Goal: Find specific page/section: Find specific page/section

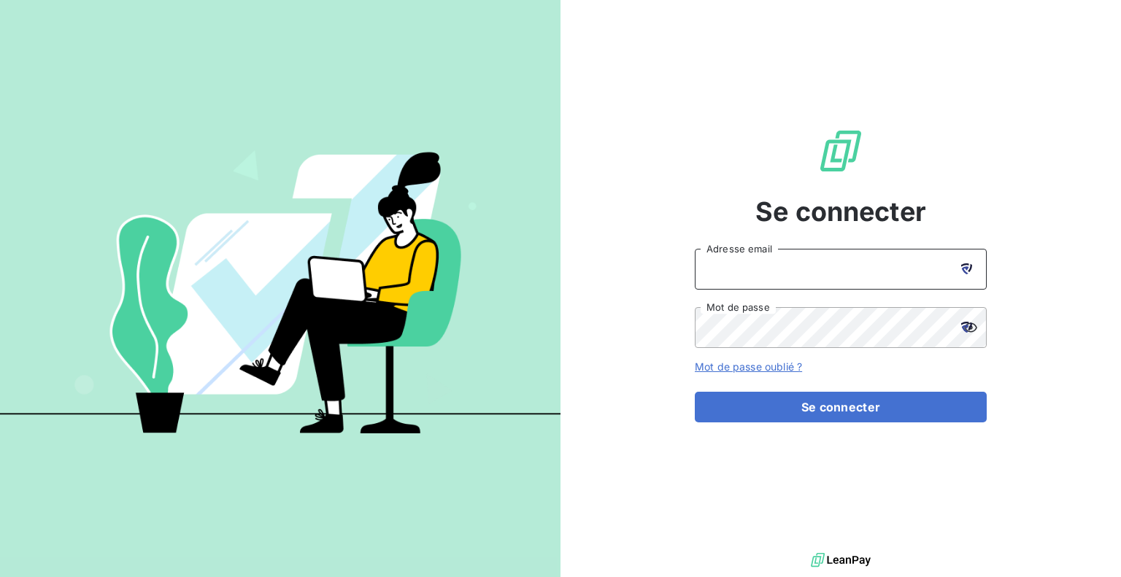
click at [776, 266] on input "Adresse email" at bounding box center [840, 269] width 292 height 41
click at [775, 268] on input "Adresse email" at bounding box center [840, 269] width 292 height 41
type input "k"
type input "[PERSON_NAME][EMAIL_ADDRESS][PERSON_NAME][DOMAIN_NAME]"
click at [694, 392] on button "Se connecter" at bounding box center [840, 407] width 292 height 31
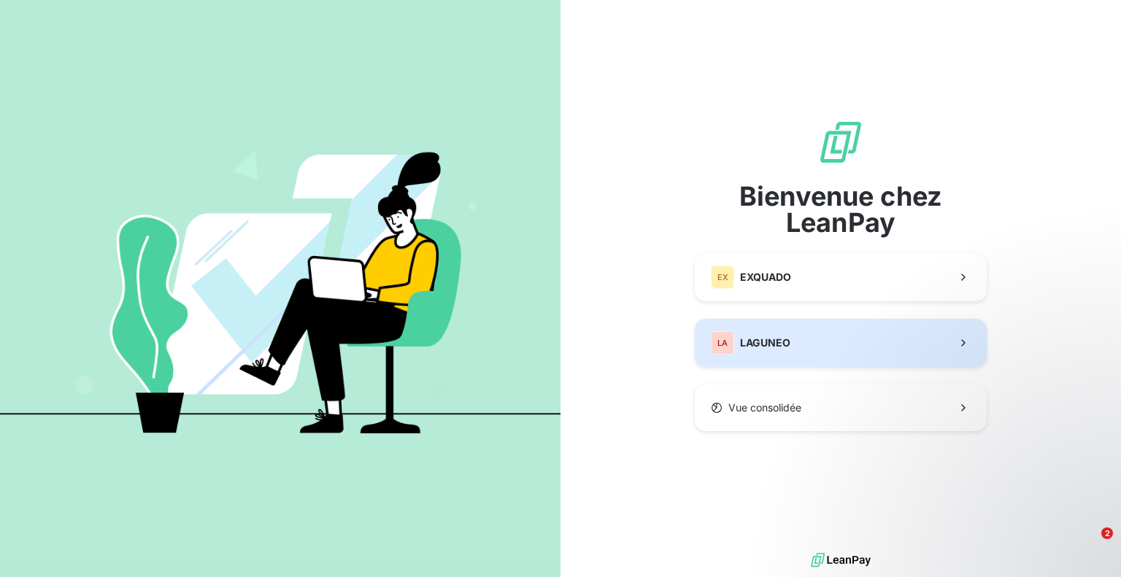
click at [777, 355] on button "LA LAGUNEO" at bounding box center [840, 343] width 292 height 48
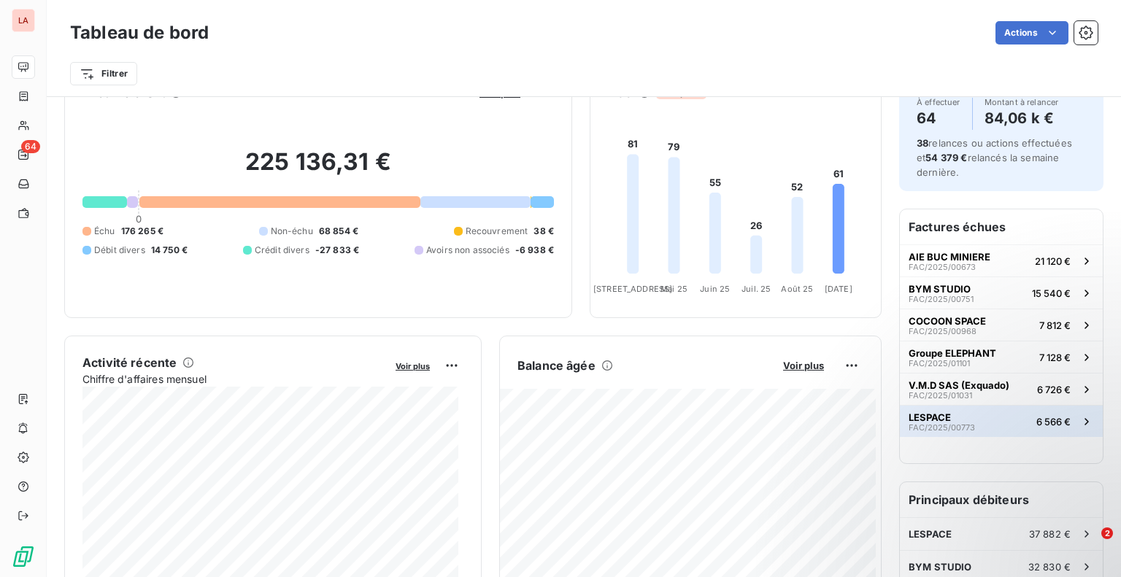
scroll to position [42, 0]
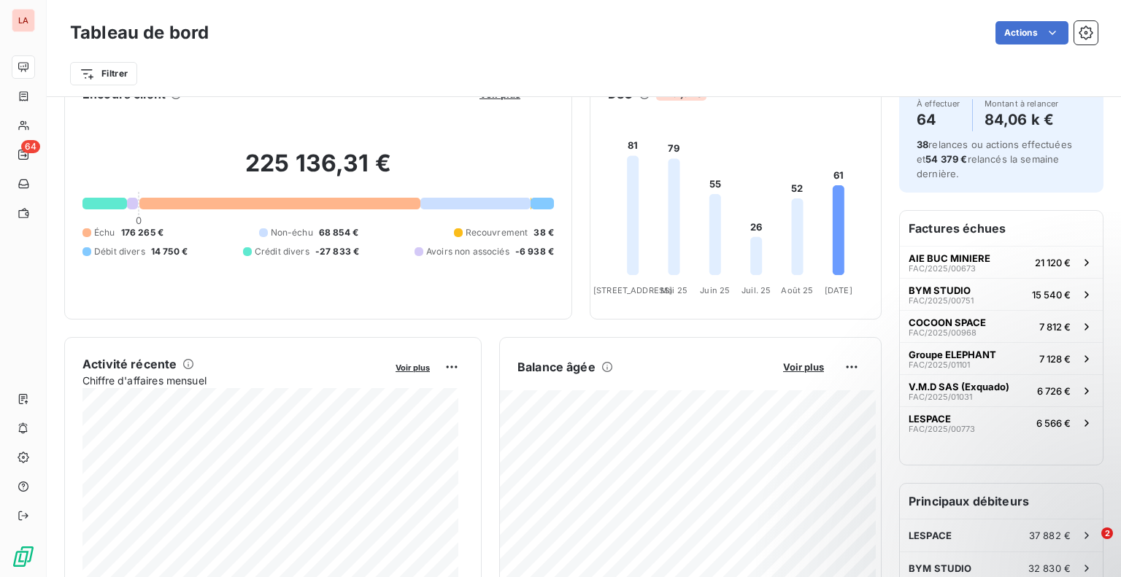
click at [966, 220] on h6 "Factures échues" at bounding box center [1000, 228] width 203 height 35
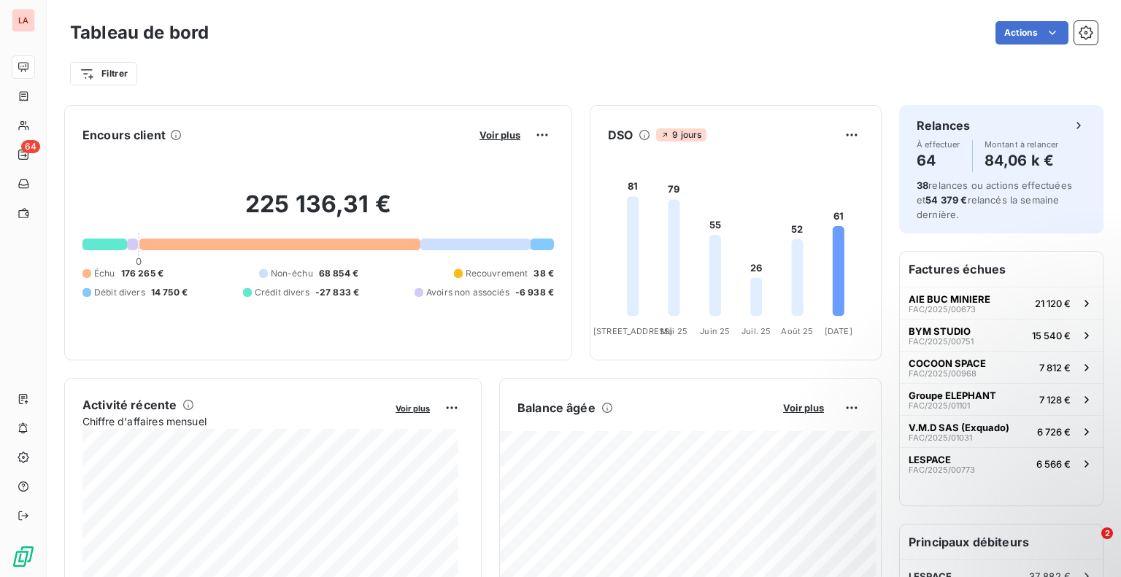
scroll to position [0, 0]
click at [487, 136] on span "Voir plus" at bounding box center [499, 136] width 41 height 12
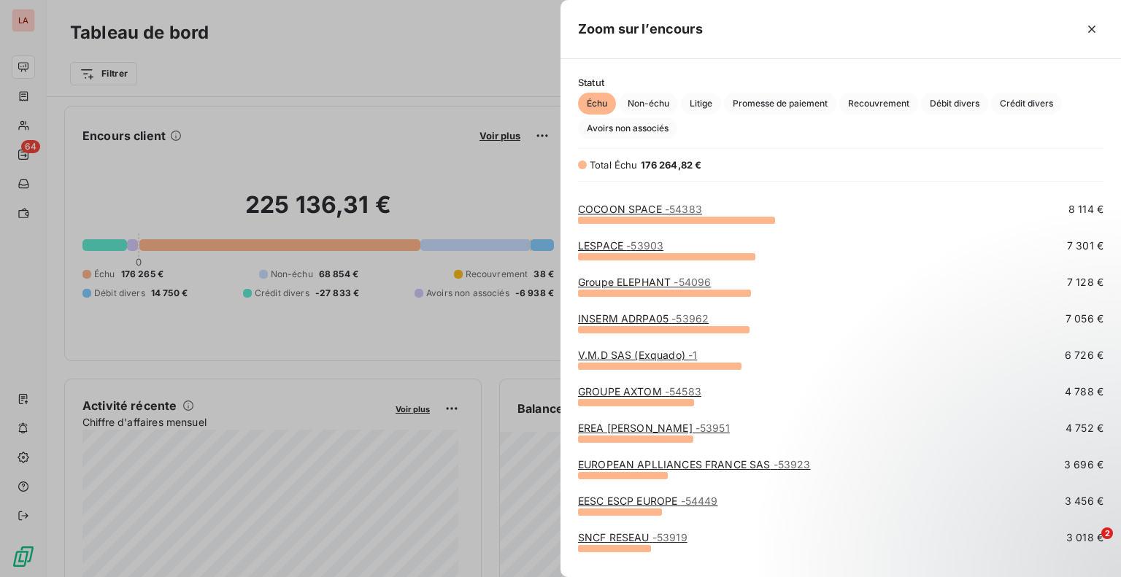
scroll to position [104, 0]
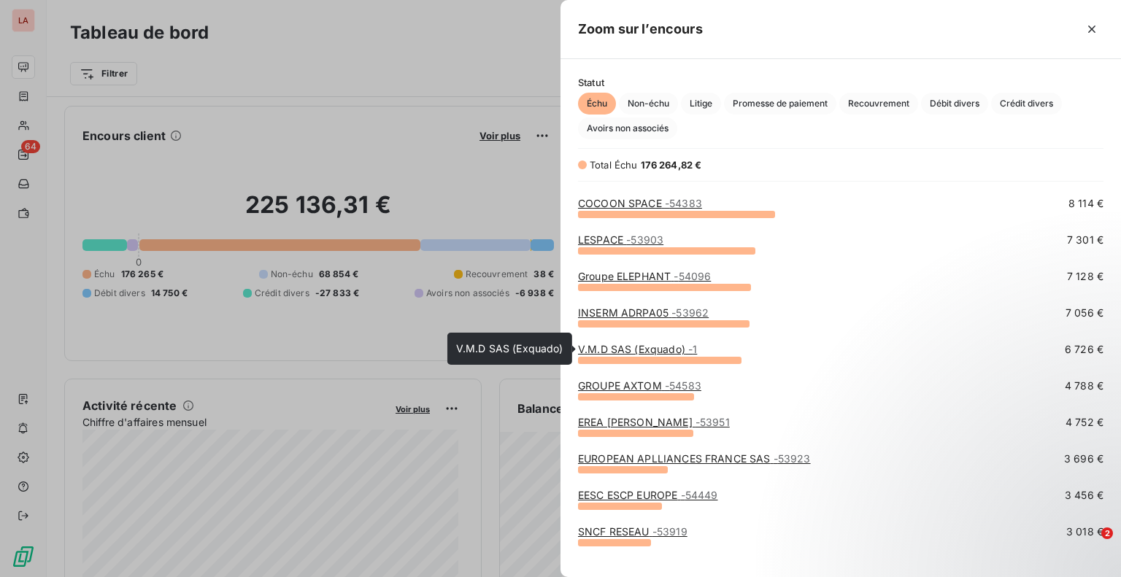
click at [627, 348] on link "V.M.D SAS (Exquado) - 1" at bounding box center [637, 349] width 119 height 12
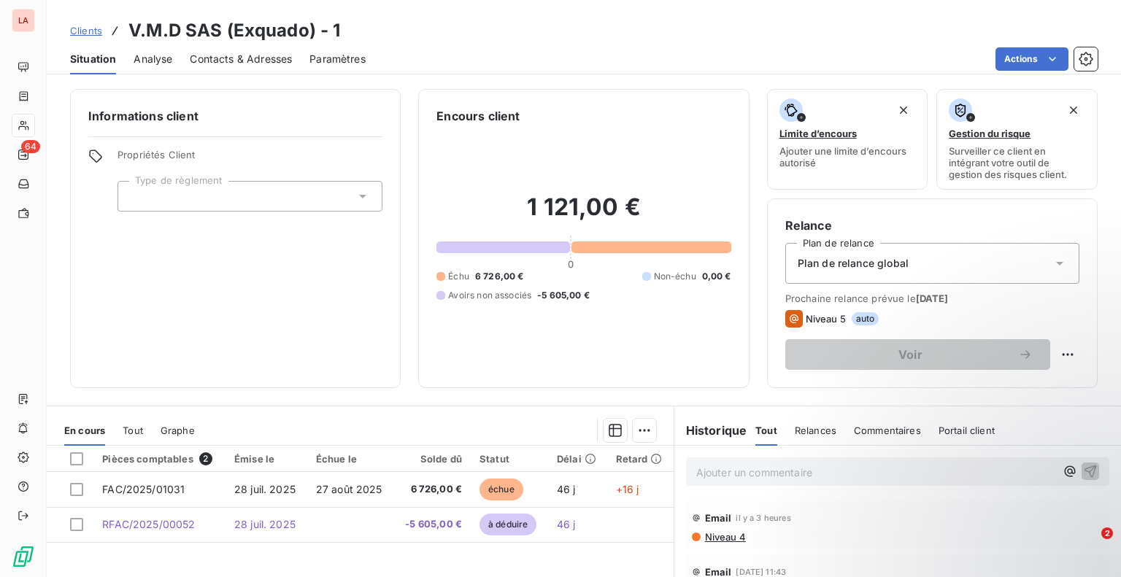
click at [94, 28] on span "Clients" at bounding box center [86, 31] width 32 height 12
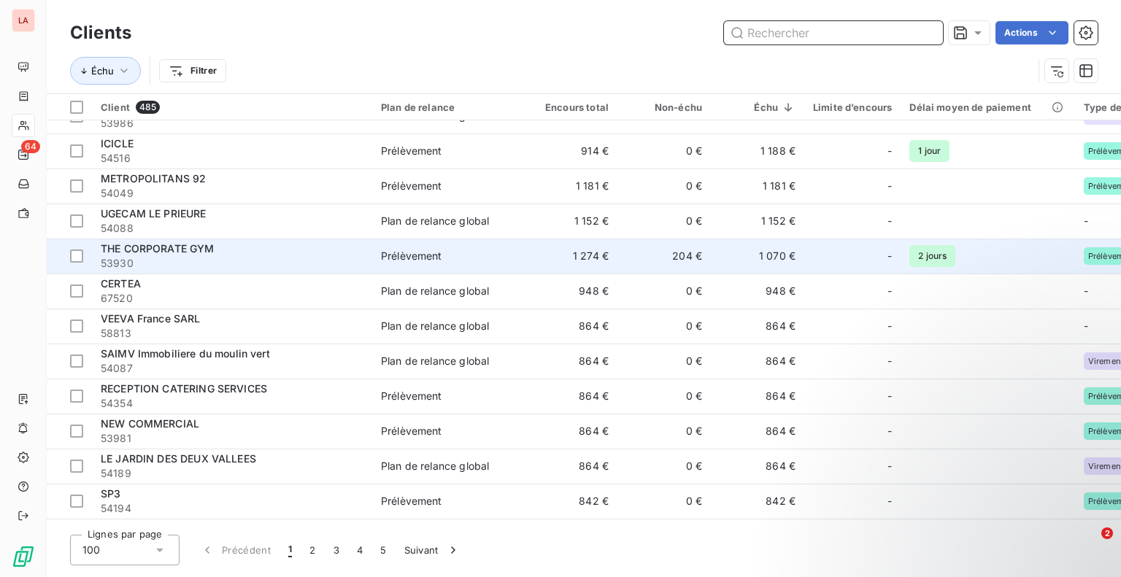
scroll to position [934, 0]
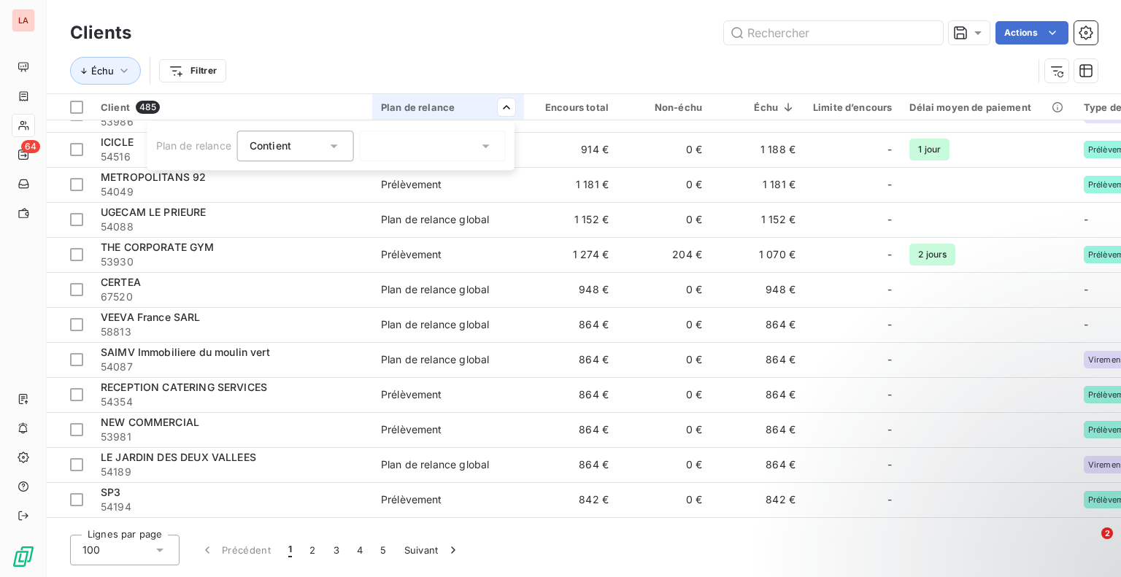
click at [324, 145] on div "Contient is" at bounding box center [287, 146] width 77 height 20
click at [438, 142] on div at bounding box center [433, 146] width 146 height 31
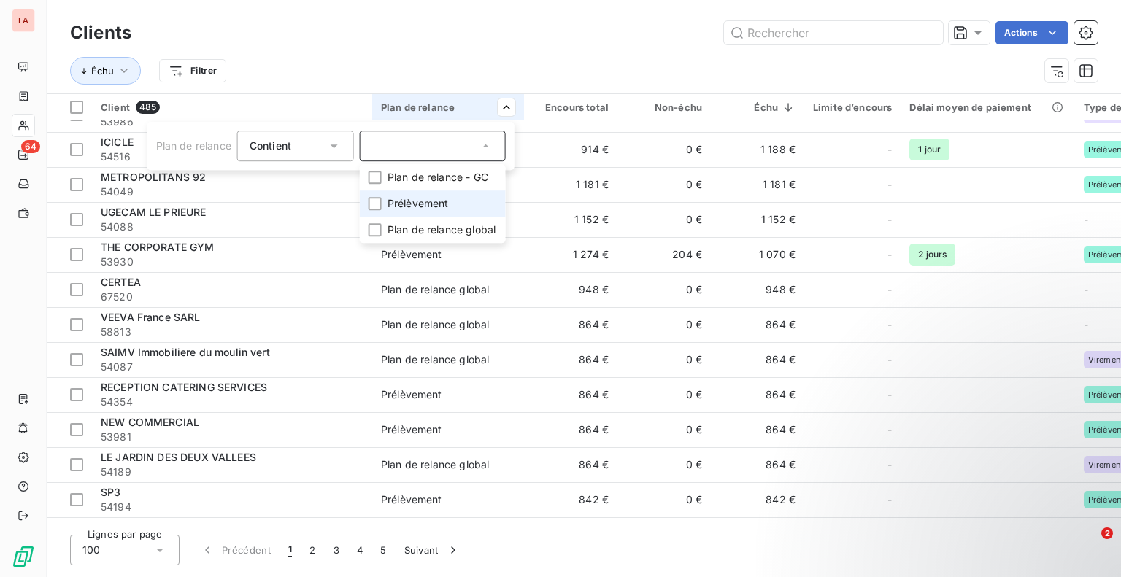
click at [439, 198] on span "Prélèvement" at bounding box center [417, 203] width 61 height 15
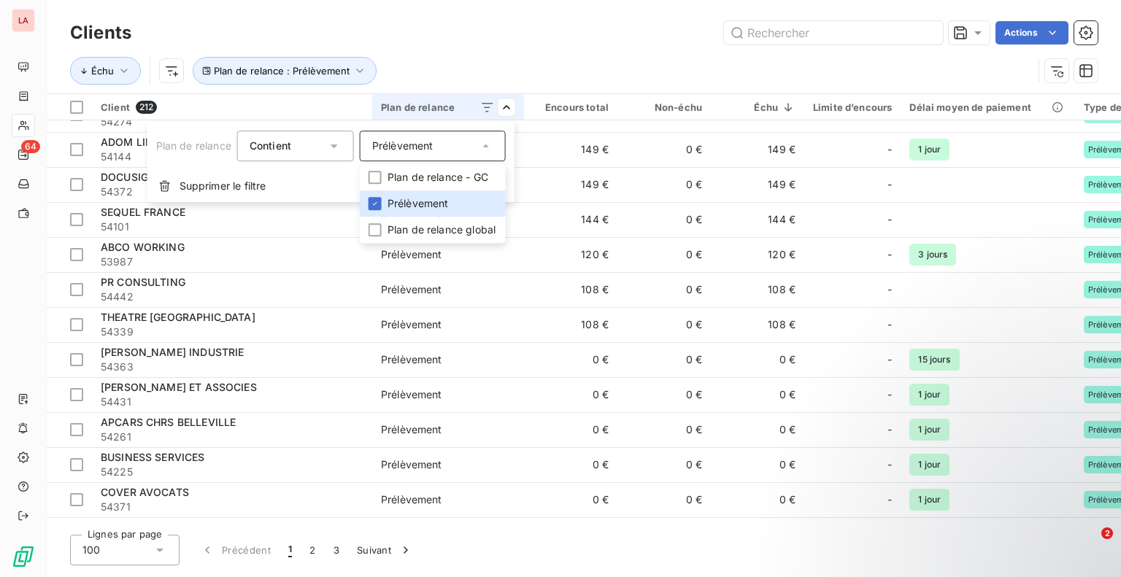
click at [471, 58] on html "LA 64 Clients Actions Échu Plan de relance : Prélèvement Client 212 Plan de rel…" at bounding box center [560, 288] width 1121 height 577
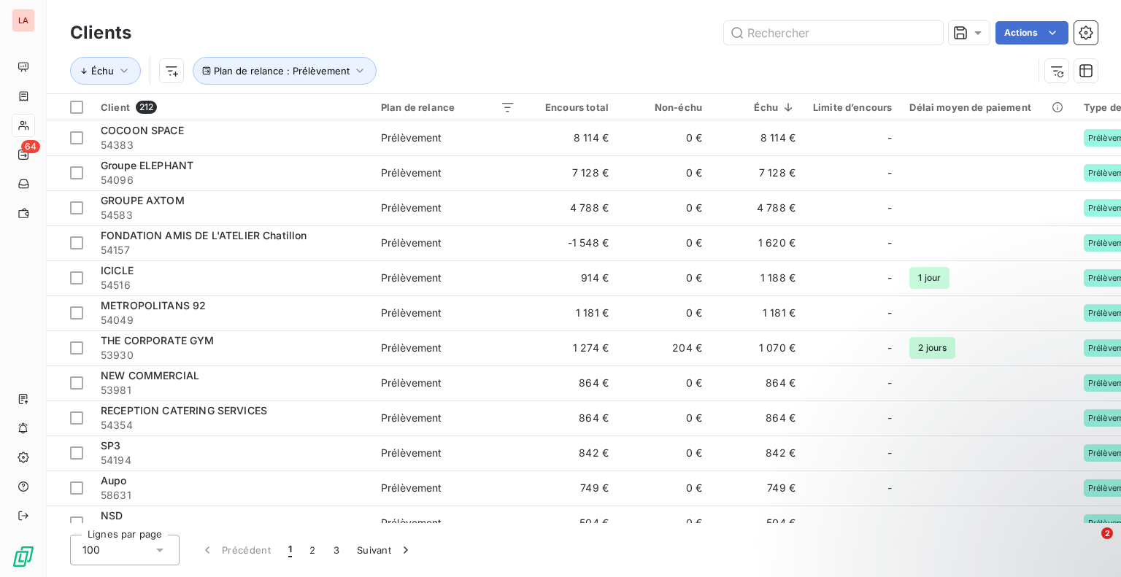
scroll to position [0, 0]
click at [77, 104] on div at bounding box center [76, 107] width 13 height 13
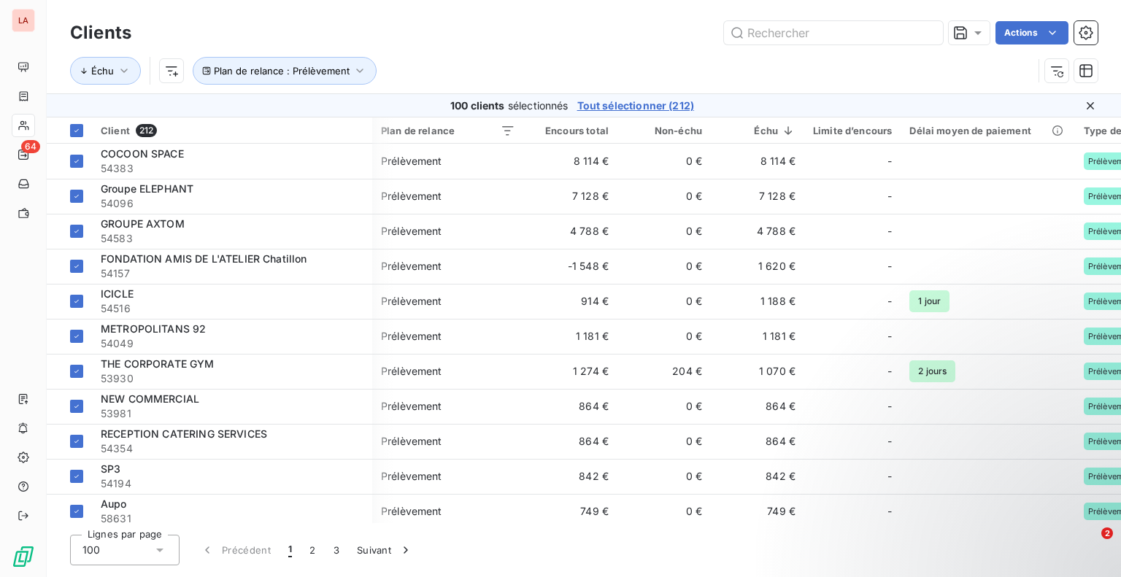
click at [629, 100] on span "Tout sélectionner (212)" at bounding box center [635, 105] width 117 height 15
click at [73, 127] on icon at bounding box center [76, 130] width 9 height 9
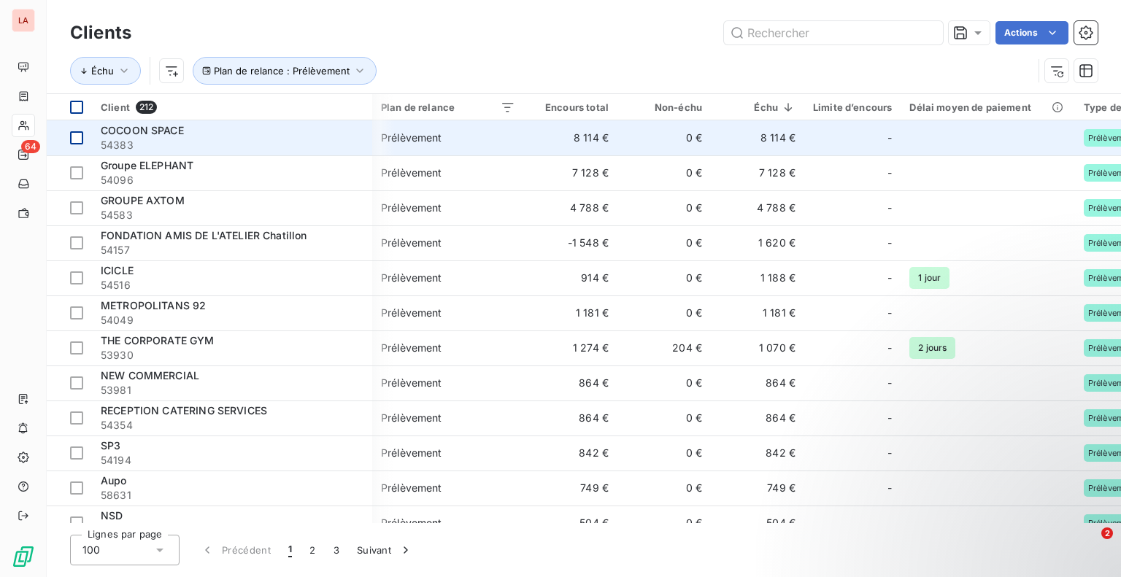
click at [78, 139] on div at bounding box center [76, 137] width 13 height 13
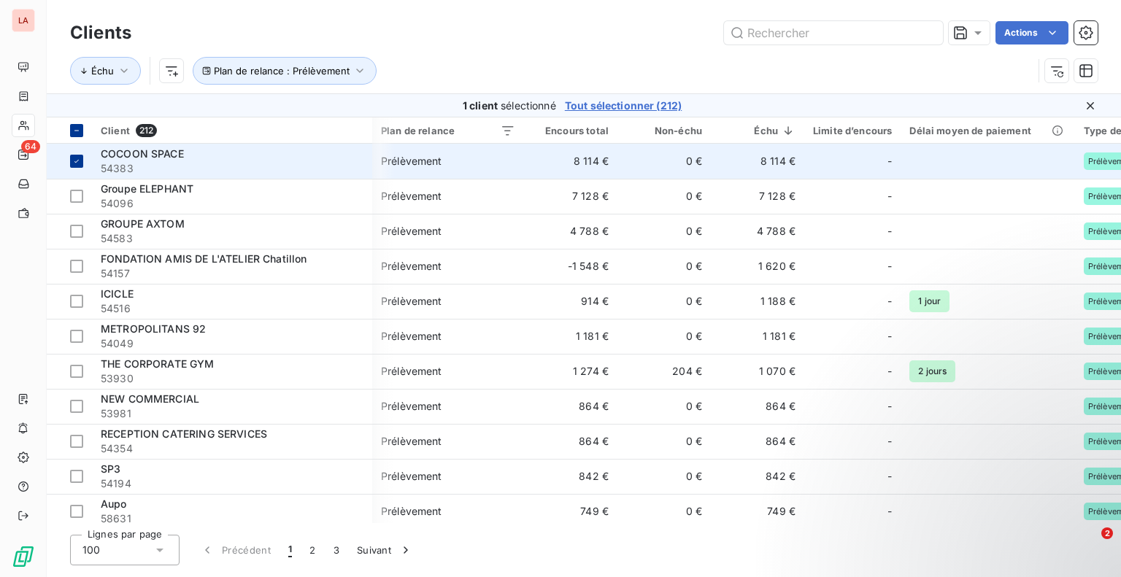
click at [78, 168] on td at bounding box center [69, 161] width 45 height 35
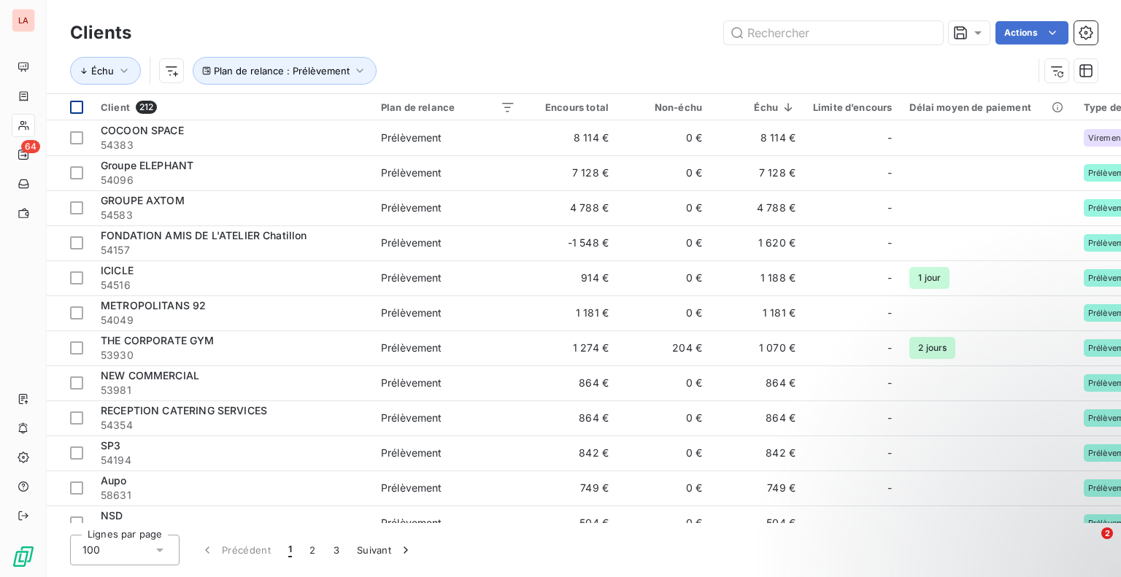
click at [558, 23] on div "Actions" at bounding box center [623, 32] width 948 height 23
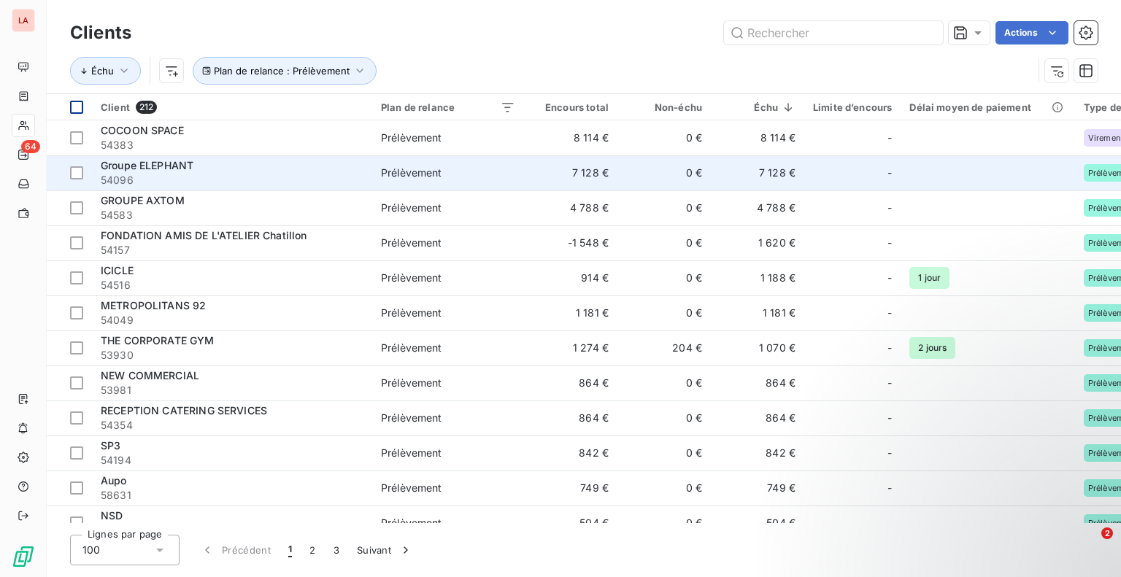
click at [174, 166] on span "Groupe ELEPHANT" at bounding box center [147, 165] width 93 height 12
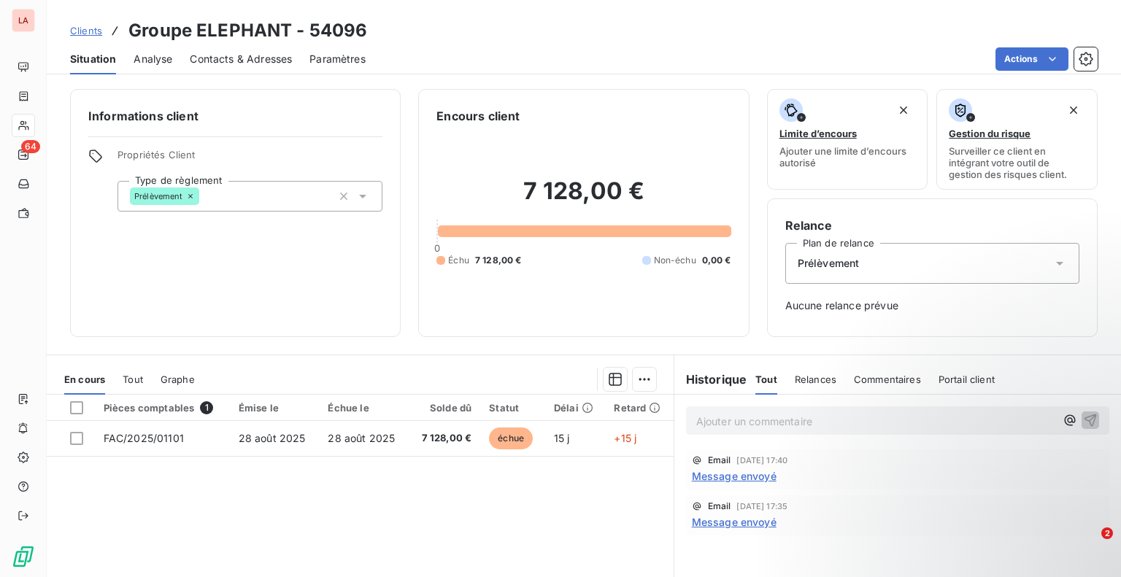
click at [91, 34] on span "Clients" at bounding box center [86, 31] width 32 height 12
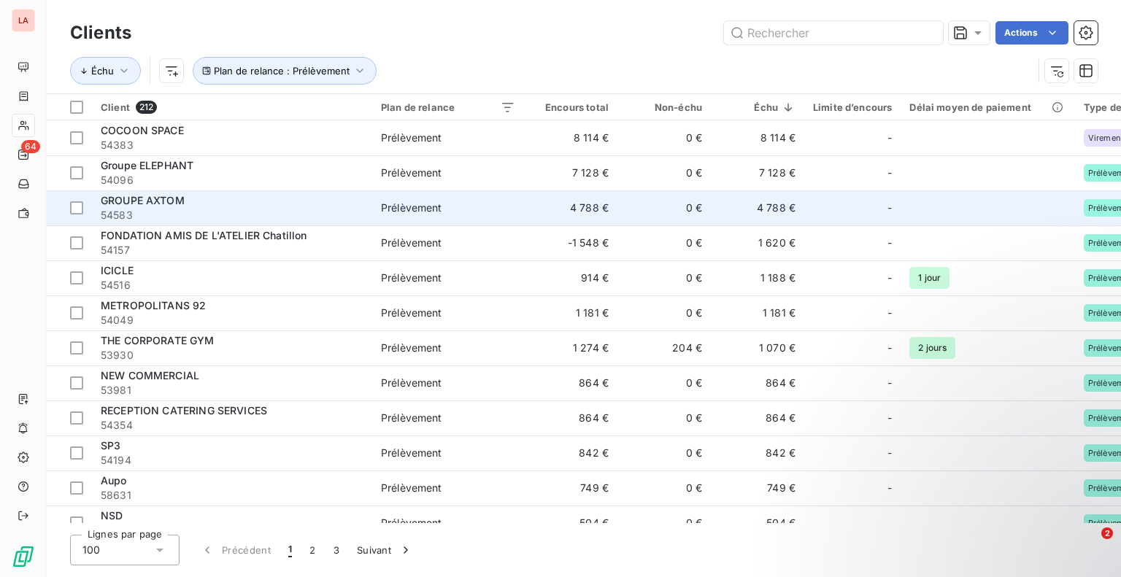
click at [155, 201] on span "GROUPE AXTOM" at bounding box center [143, 200] width 84 height 12
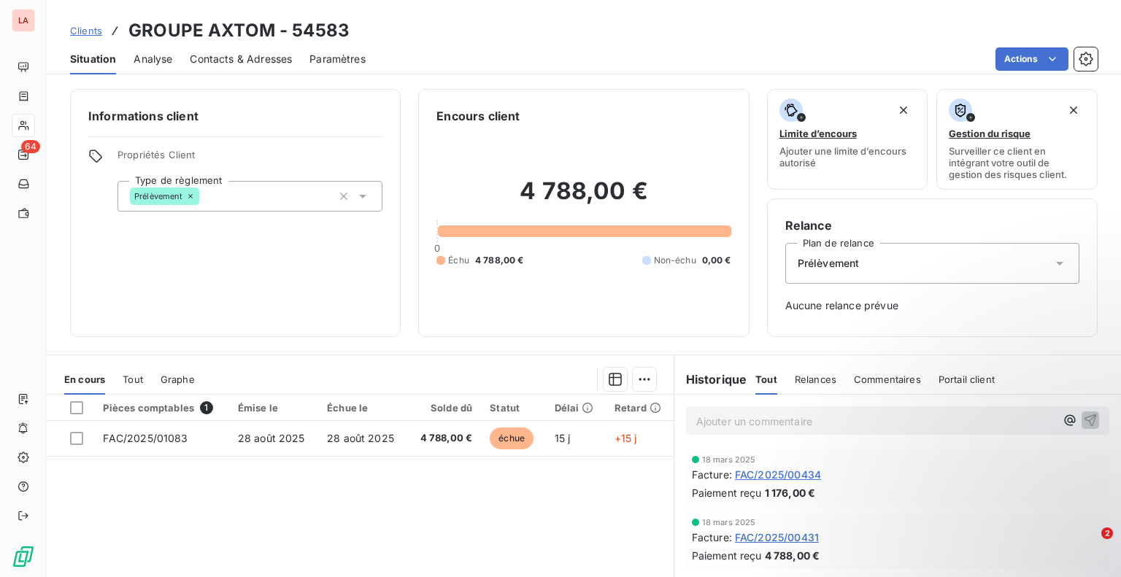
click at [93, 31] on span "Clients" at bounding box center [86, 31] width 32 height 12
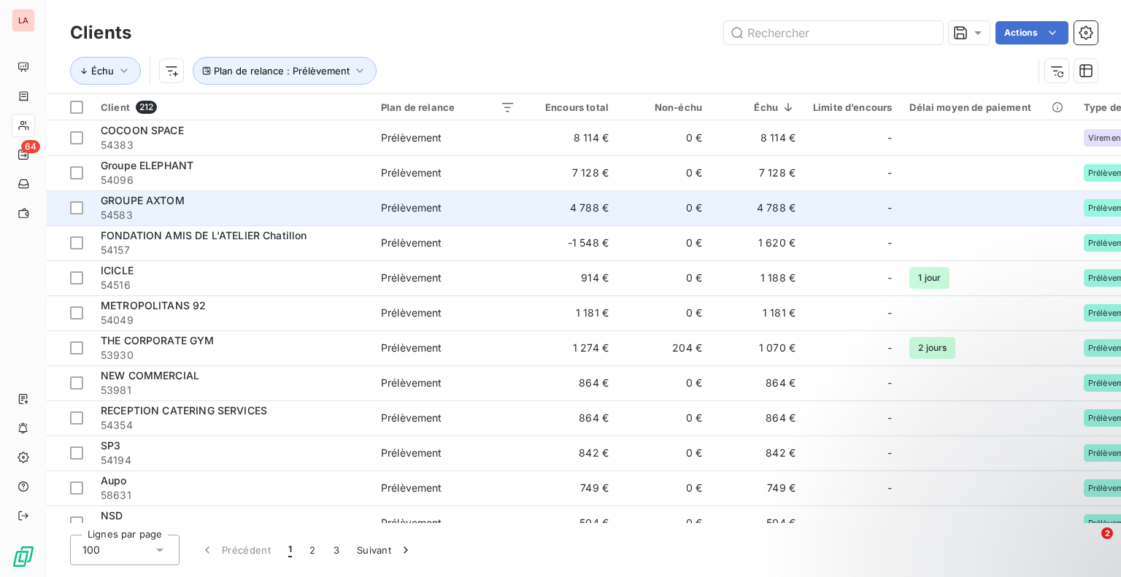
click at [167, 201] on span "GROUPE AXTOM" at bounding box center [143, 200] width 84 height 12
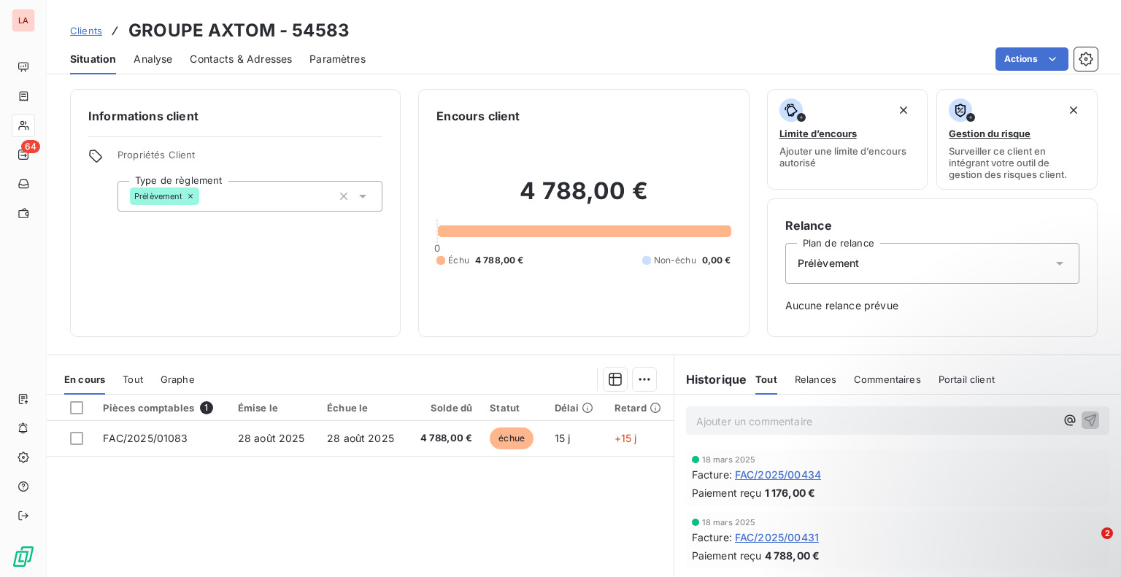
click at [84, 31] on span "Clients" at bounding box center [86, 31] width 32 height 12
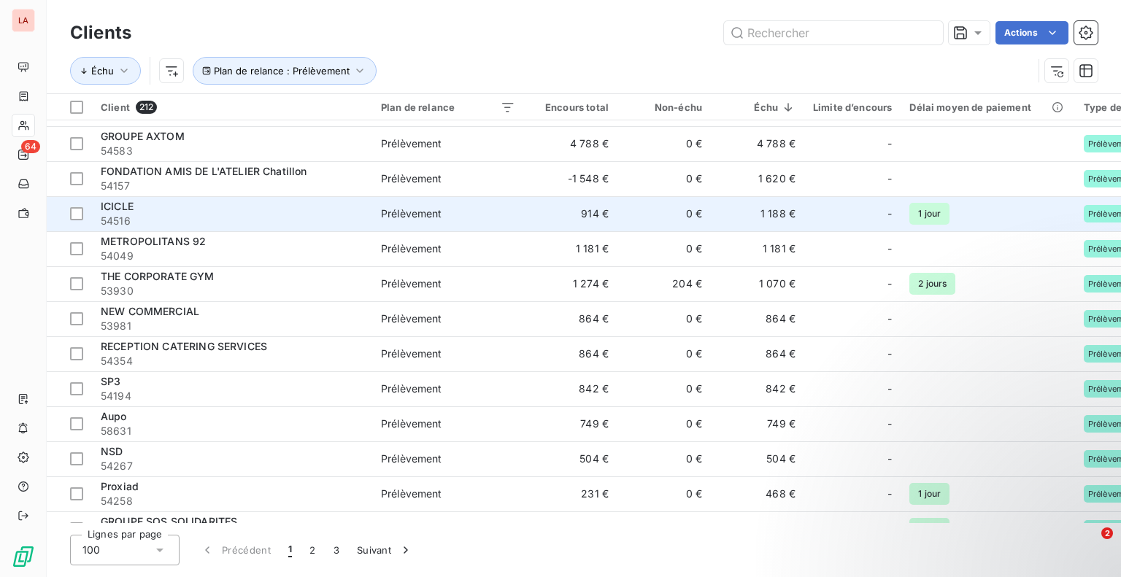
scroll to position [76, 0]
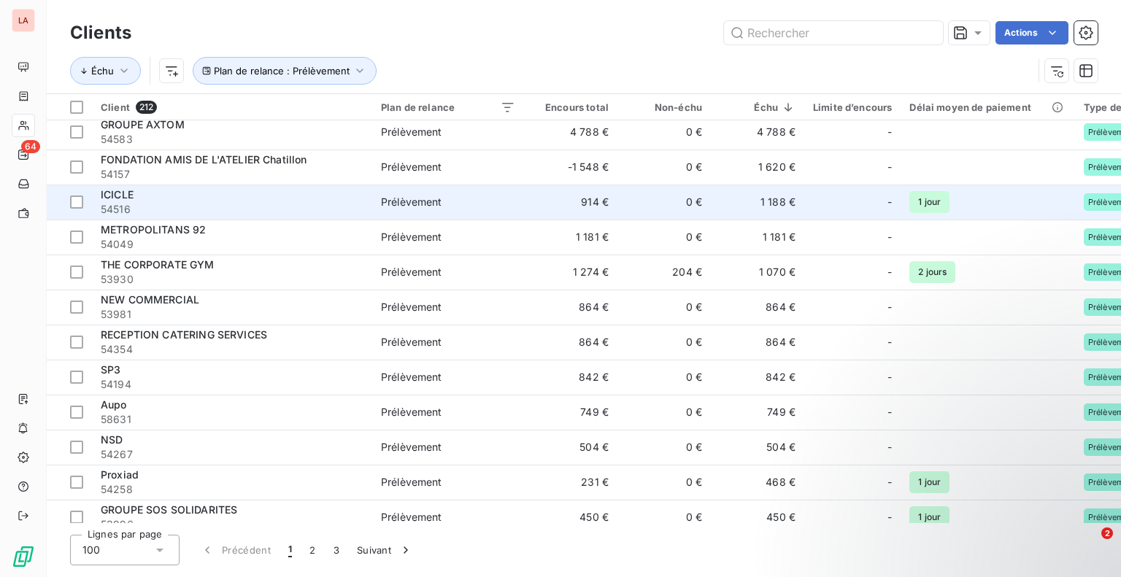
click at [128, 193] on span "ICICLE" at bounding box center [117, 194] width 33 height 12
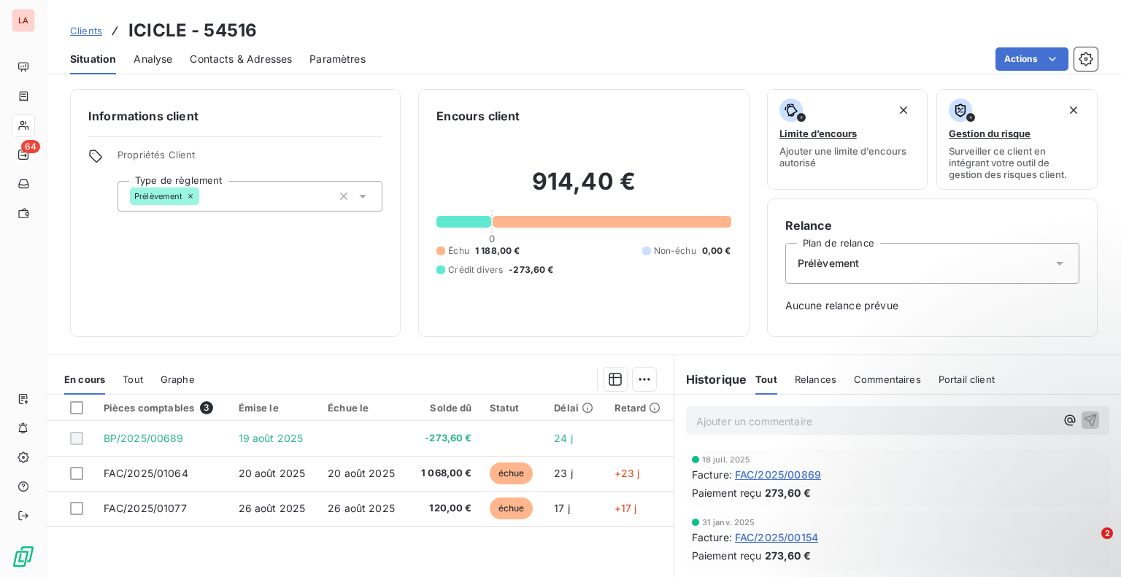
click at [88, 34] on span "Clients" at bounding box center [86, 31] width 32 height 12
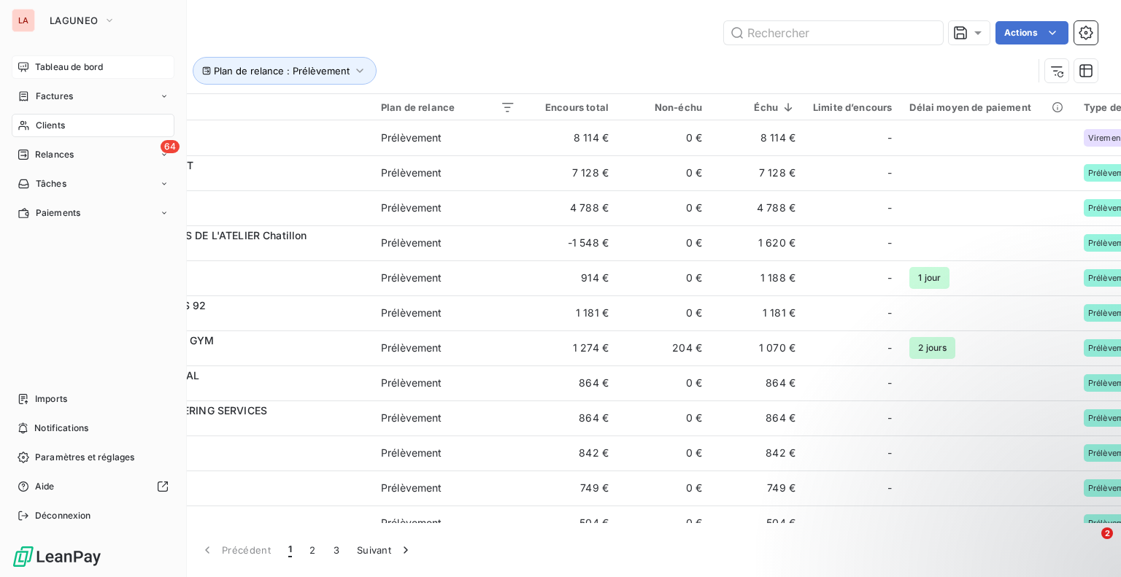
click at [98, 68] on span "Tableau de bord" at bounding box center [69, 67] width 68 height 13
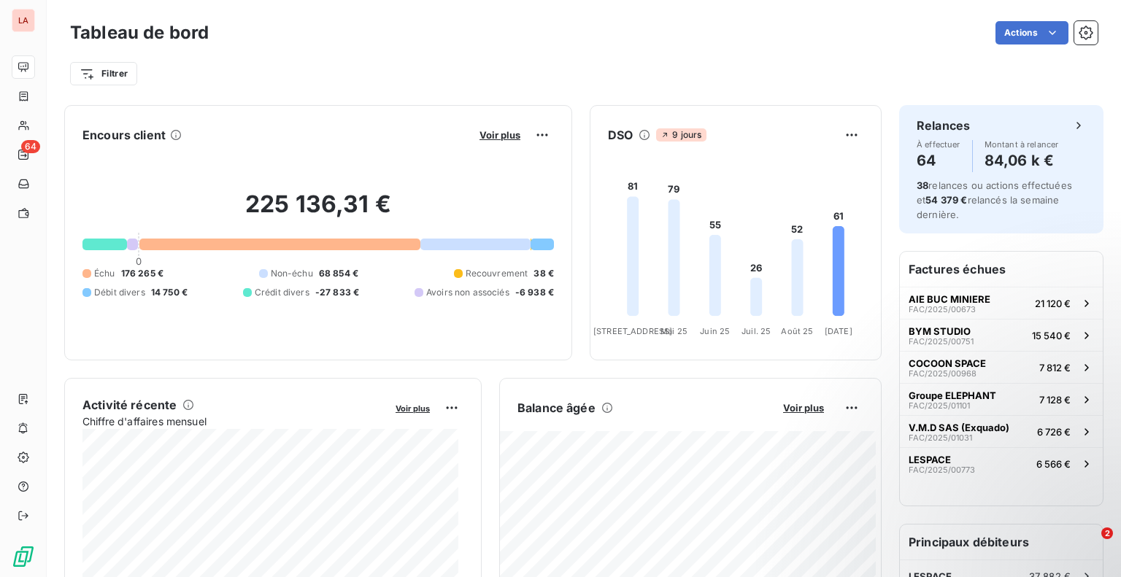
click at [454, 71] on div "Filtrer" at bounding box center [583, 74] width 1027 height 28
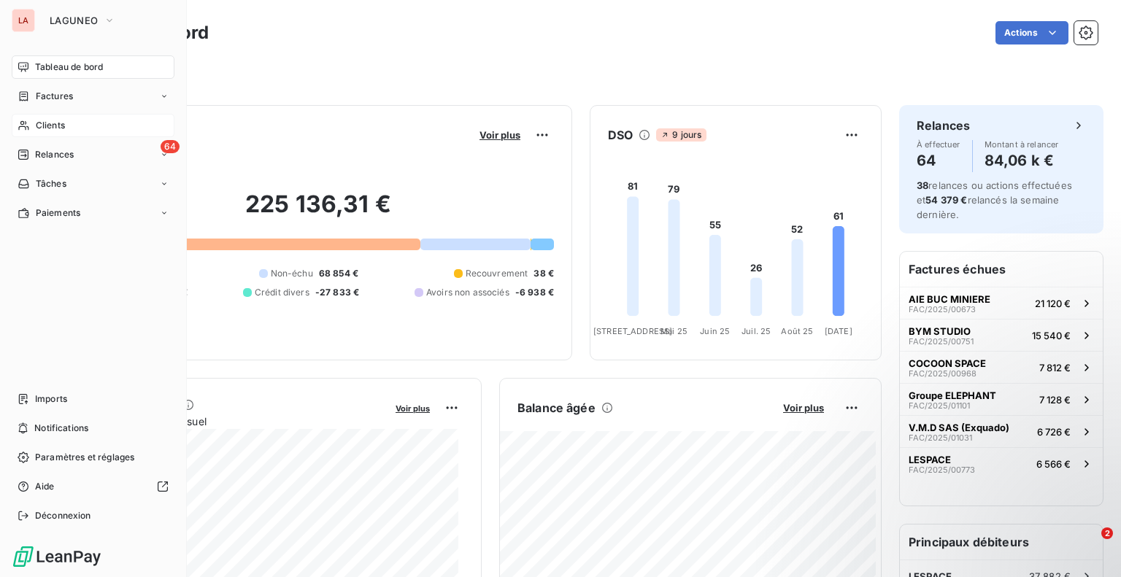
click at [60, 122] on span "Clients" at bounding box center [50, 125] width 29 height 13
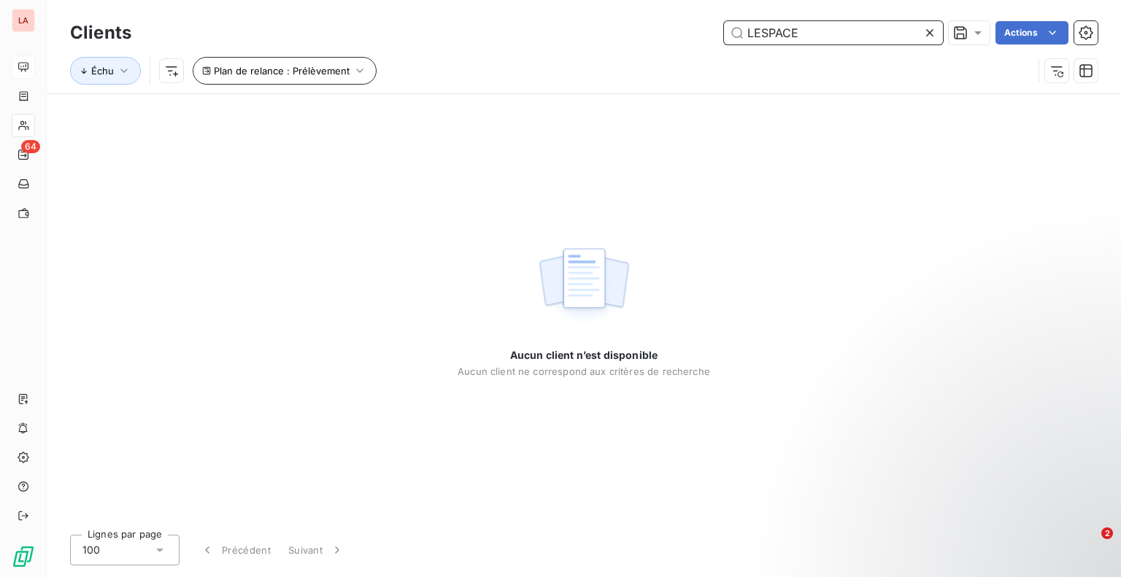
type input "LESPACE"
click at [356, 71] on icon "button" at bounding box center [359, 71] width 7 height 4
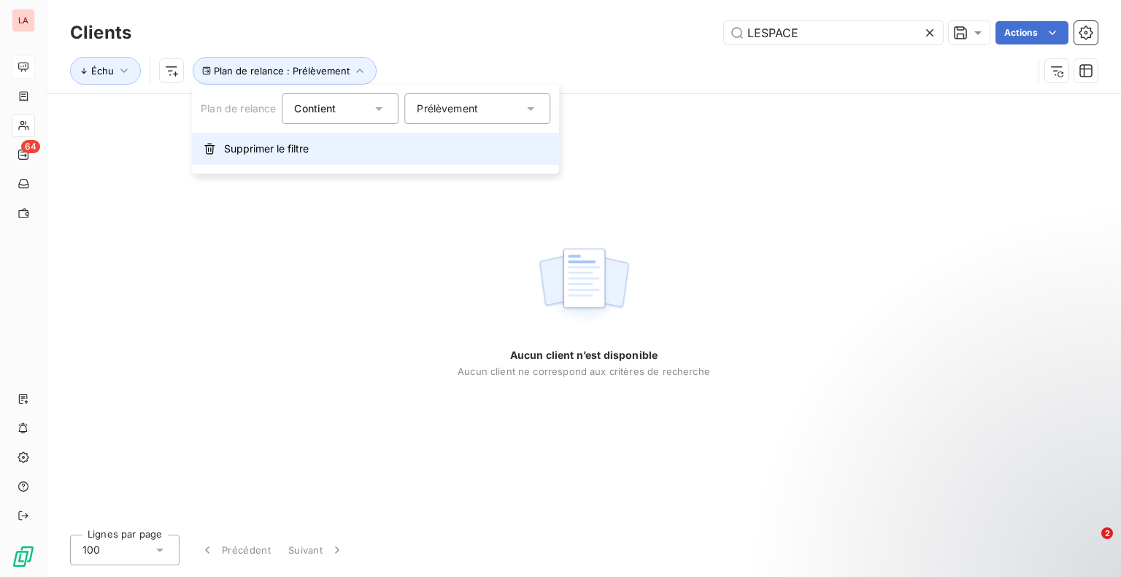
click at [277, 151] on span "Supprimer le filtre" at bounding box center [266, 149] width 85 height 15
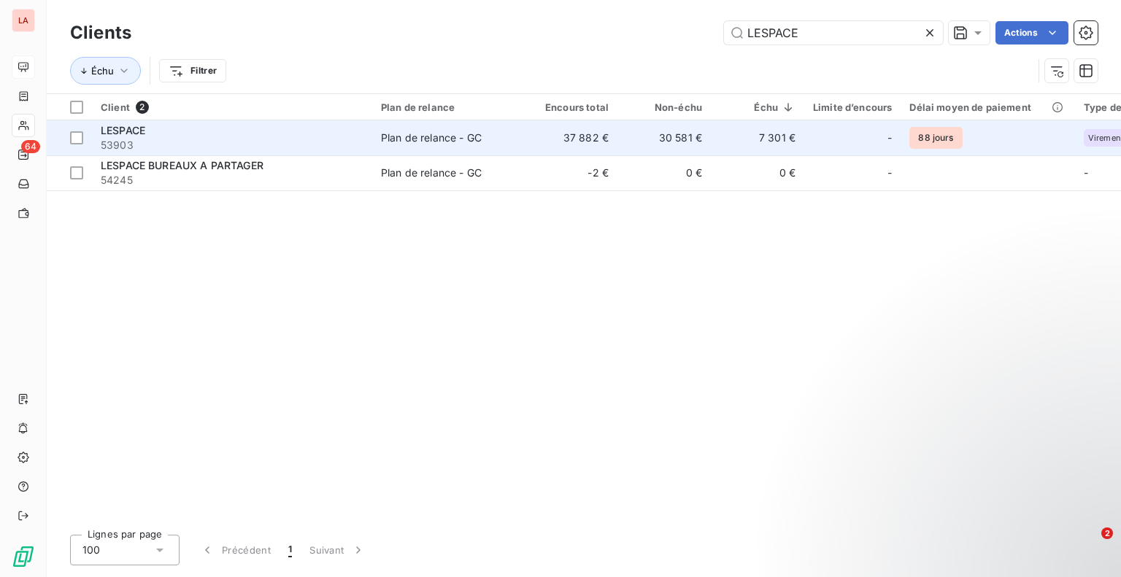
click at [130, 131] on span "LESPACE" at bounding box center [123, 130] width 44 height 12
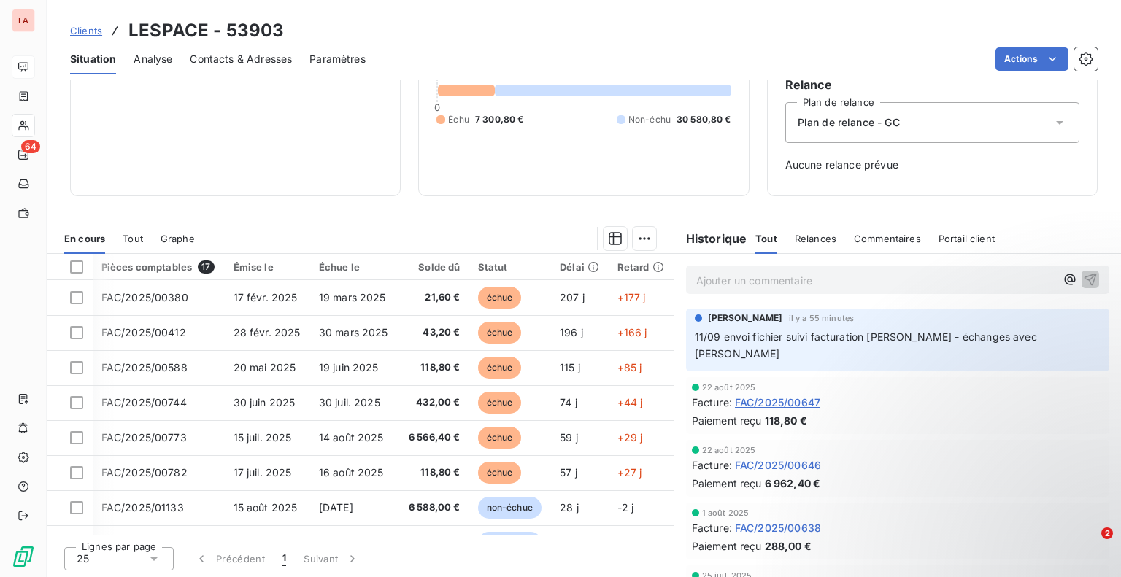
click at [90, 31] on span "Clients" at bounding box center [86, 31] width 32 height 12
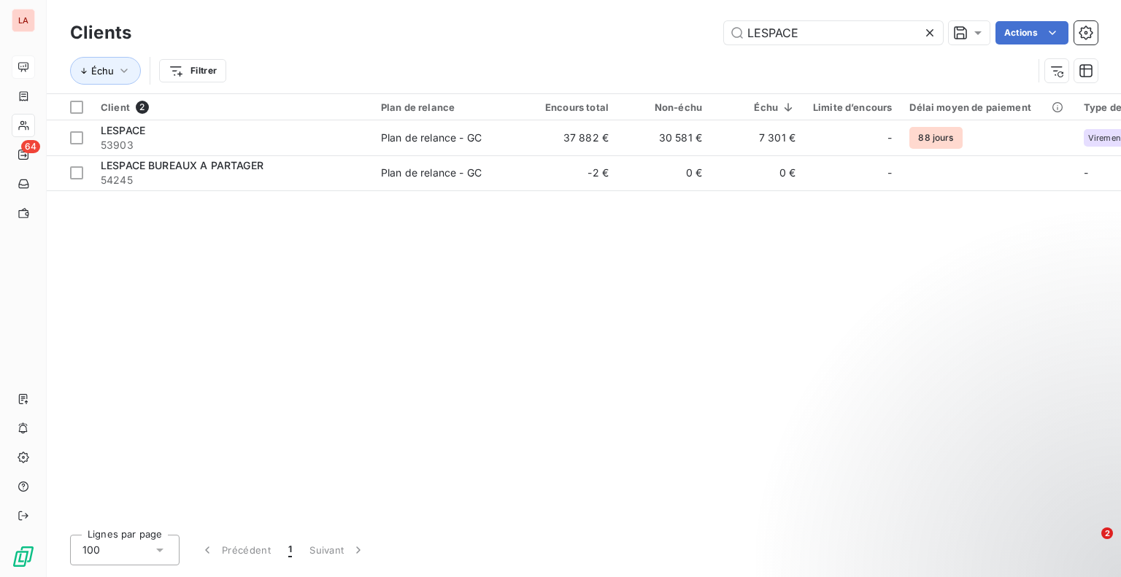
click at [931, 37] on icon at bounding box center [929, 33] width 15 height 15
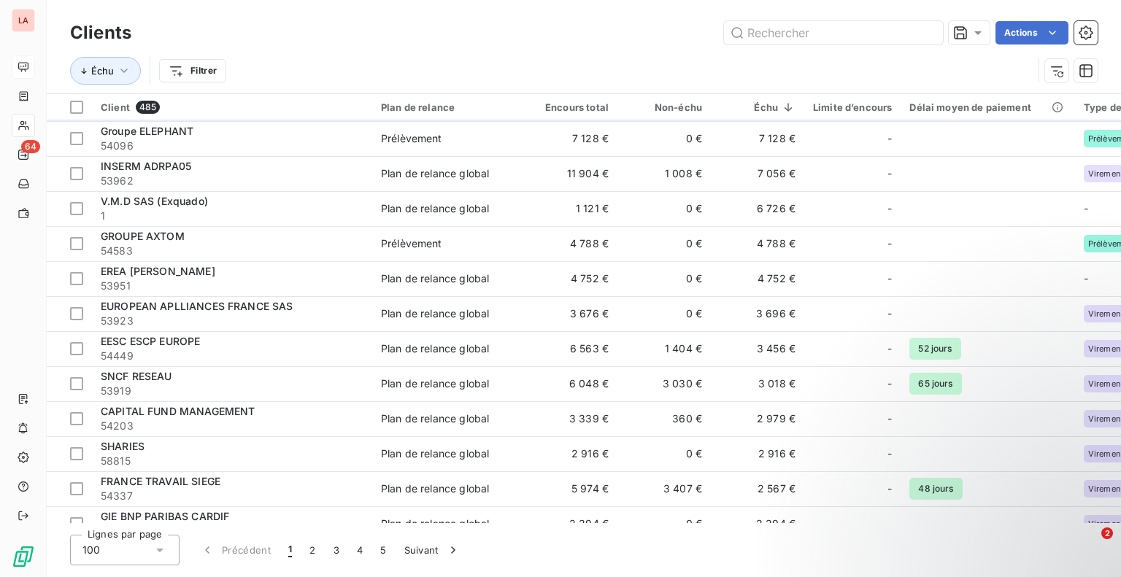
scroll to position [149, 0]
